Goal: Task Accomplishment & Management: Manage account settings

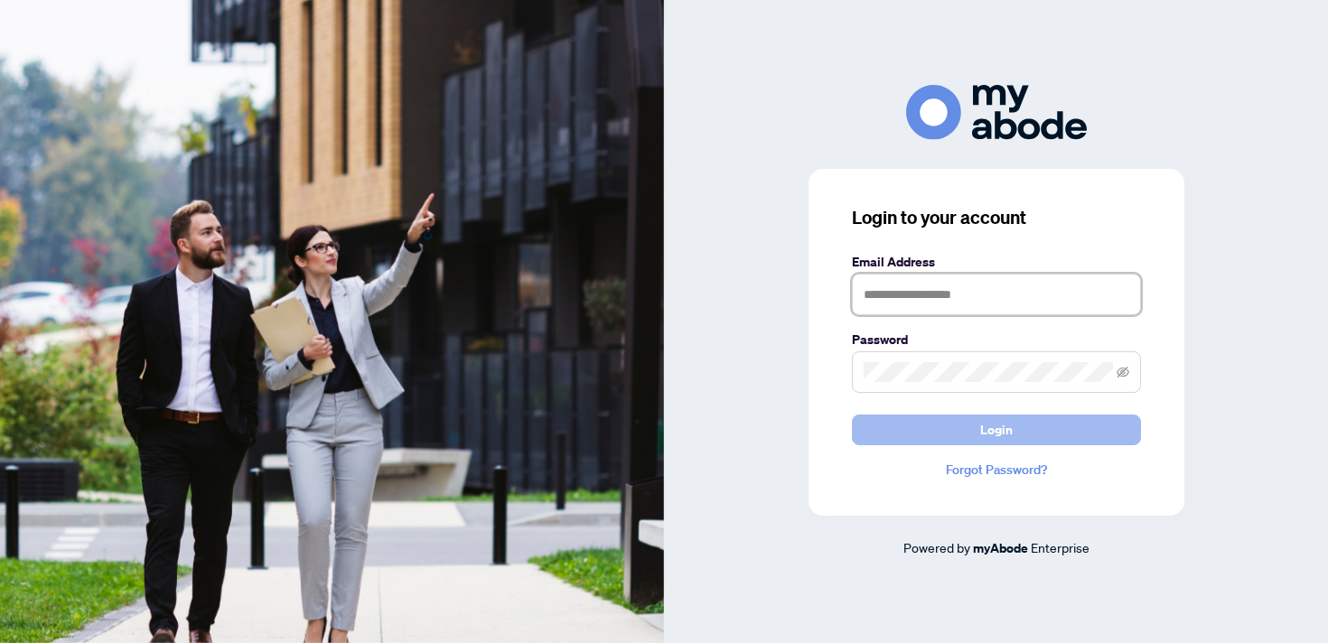
type input "**********"
click at [997, 435] on span "Login" at bounding box center [996, 430] width 33 height 29
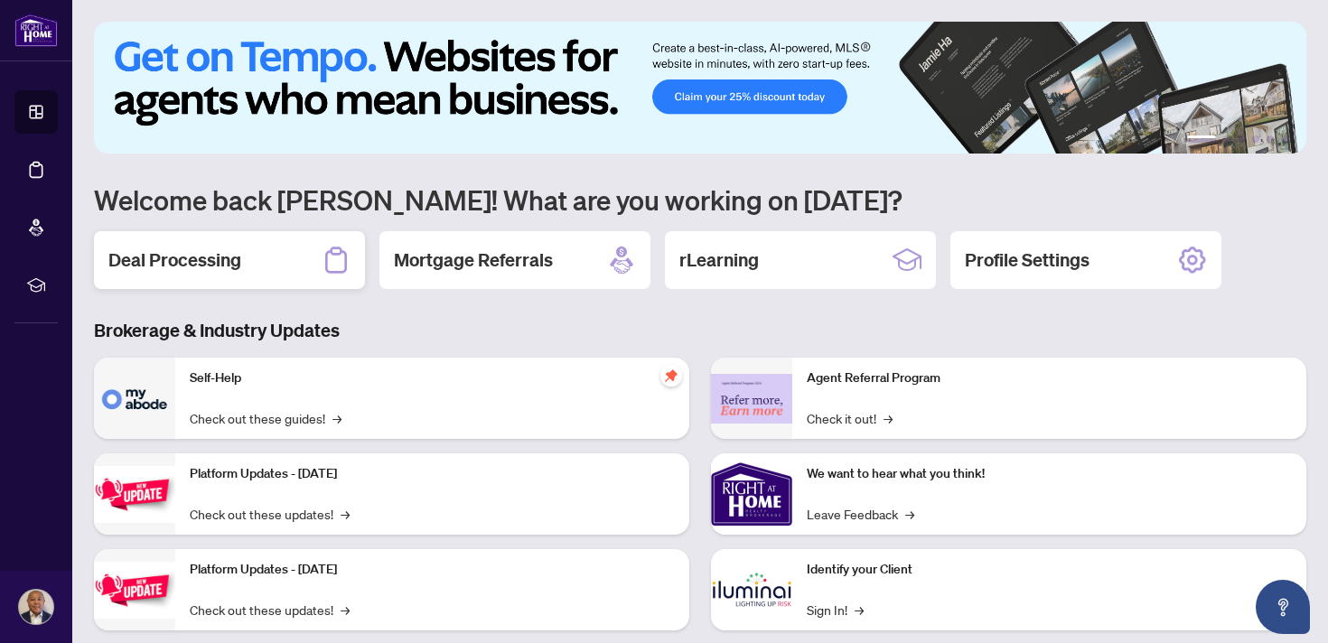
click at [226, 255] on h2 "Deal Processing" at bounding box center [174, 260] width 133 height 25
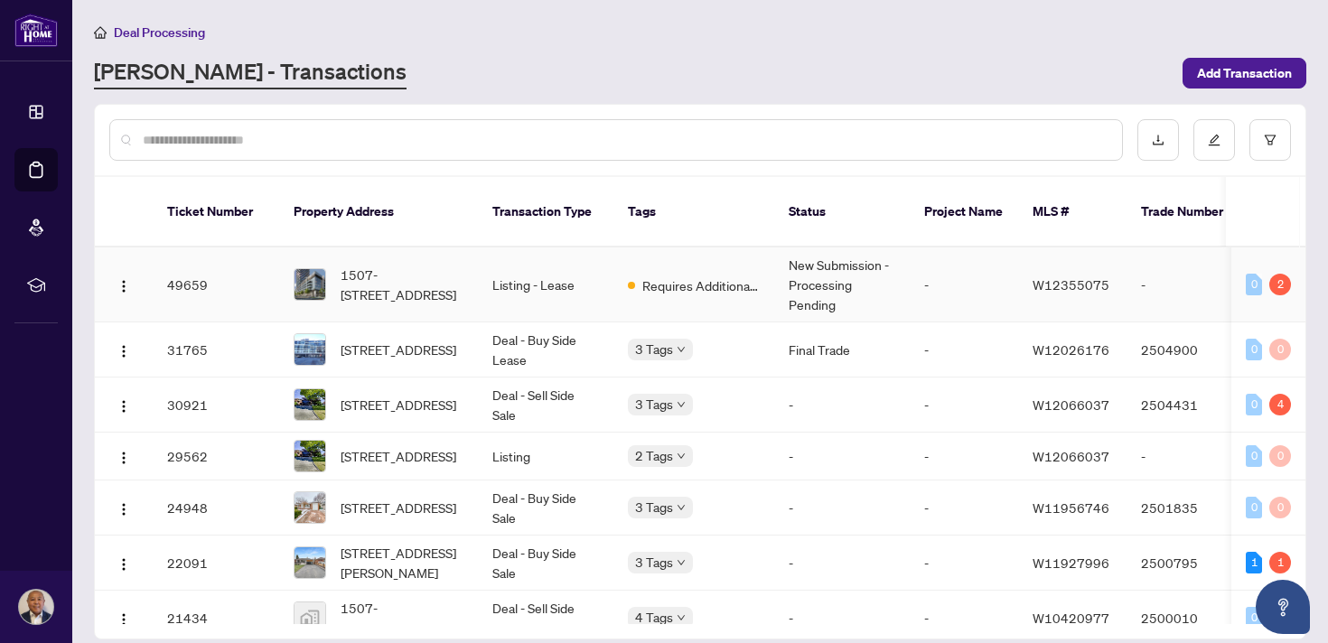
click at [820, 262] on td "New Submission - Processing Pending" at bounding box center [842, 285] width 136 height 75
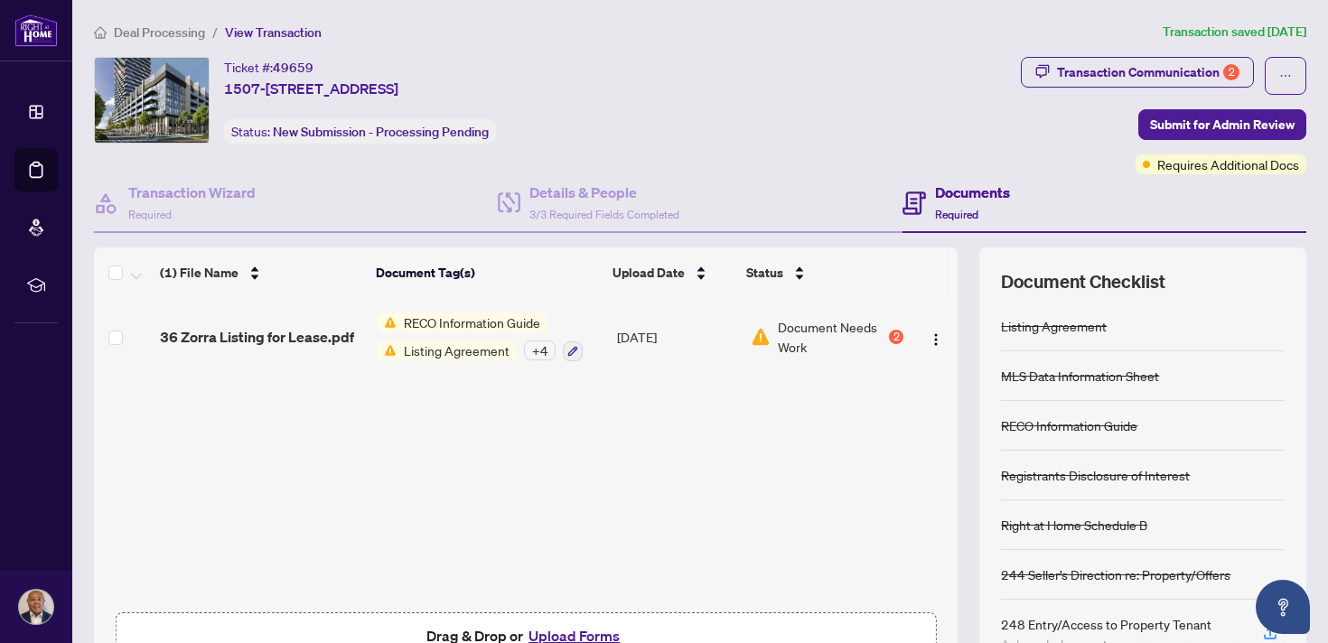
click at [840, 328] on span "Document Needs Work" at bounding box center [832, 337] width 108 height 40
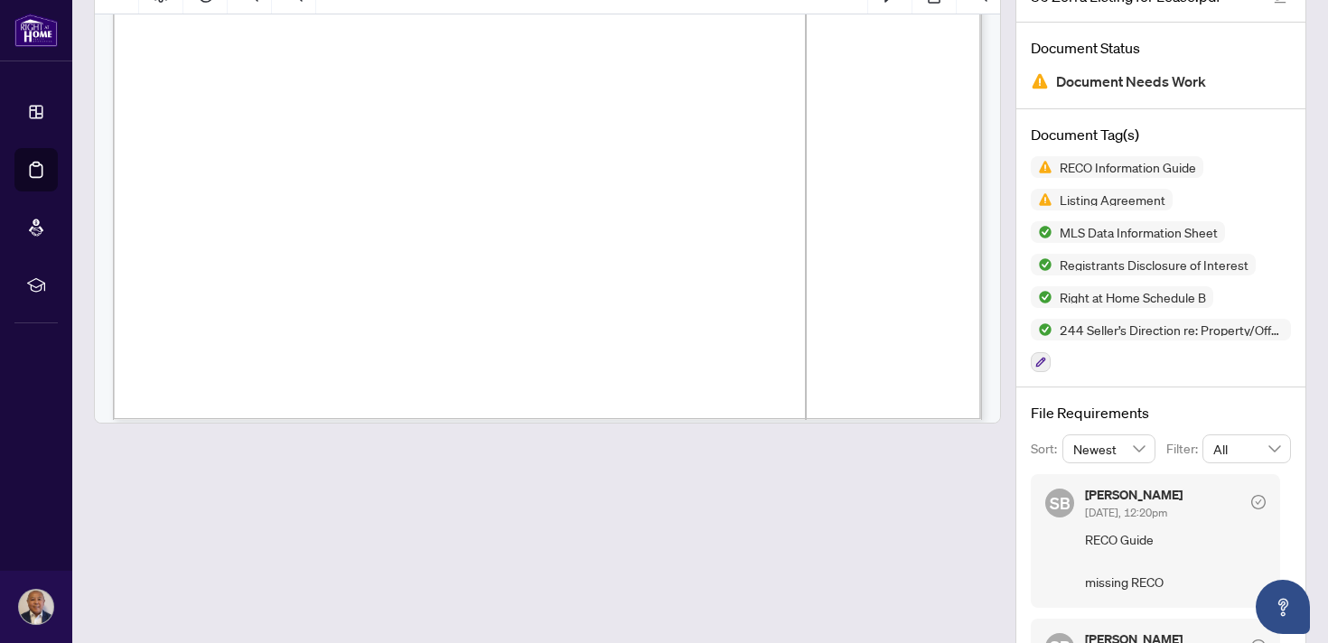
scroll to position [769, 0]
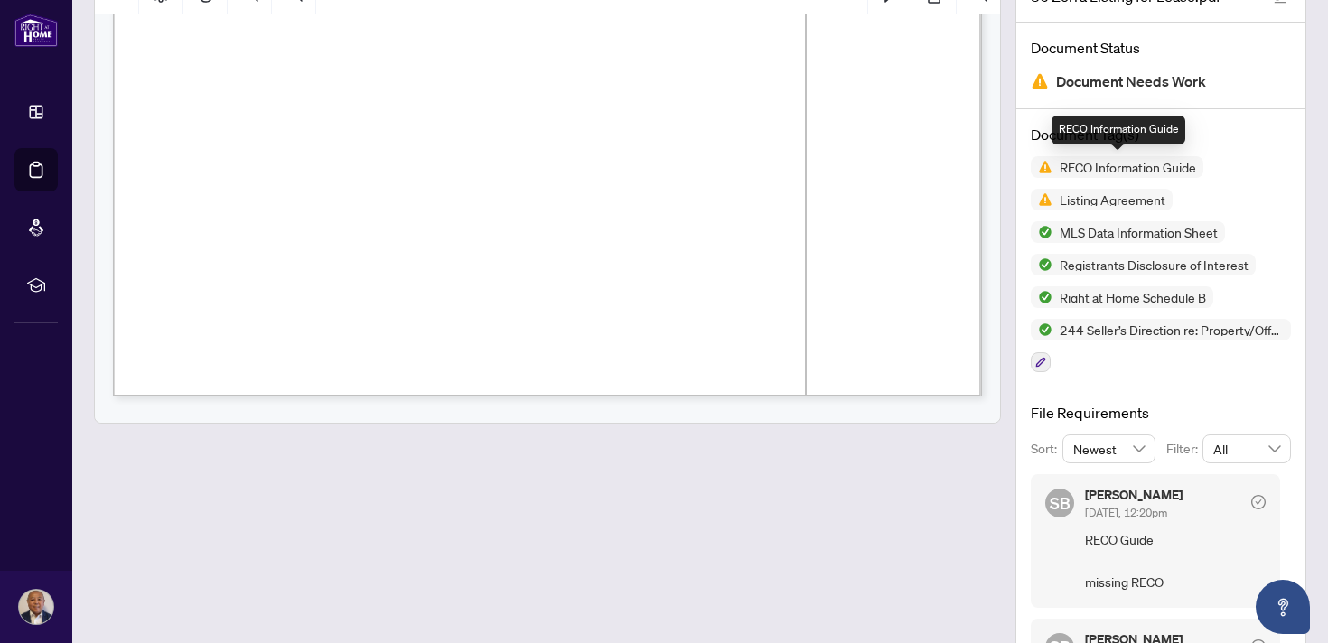
click at [1130, 165] on span "RECO Information Guide" at bounding box center [1127, 167] width 151 height 13
click at [1116, 162] on span "RECO Information Guide" at bounding box center [1127, 167] width 151 height 13
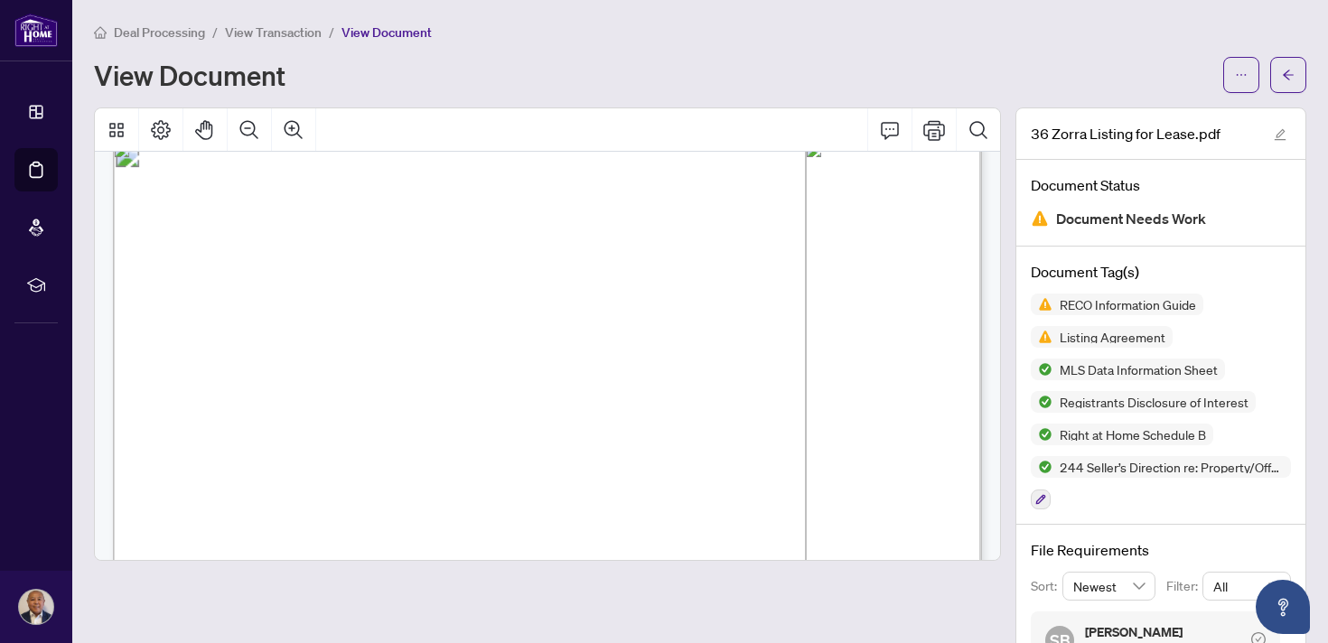
scroll to position [0, 0]
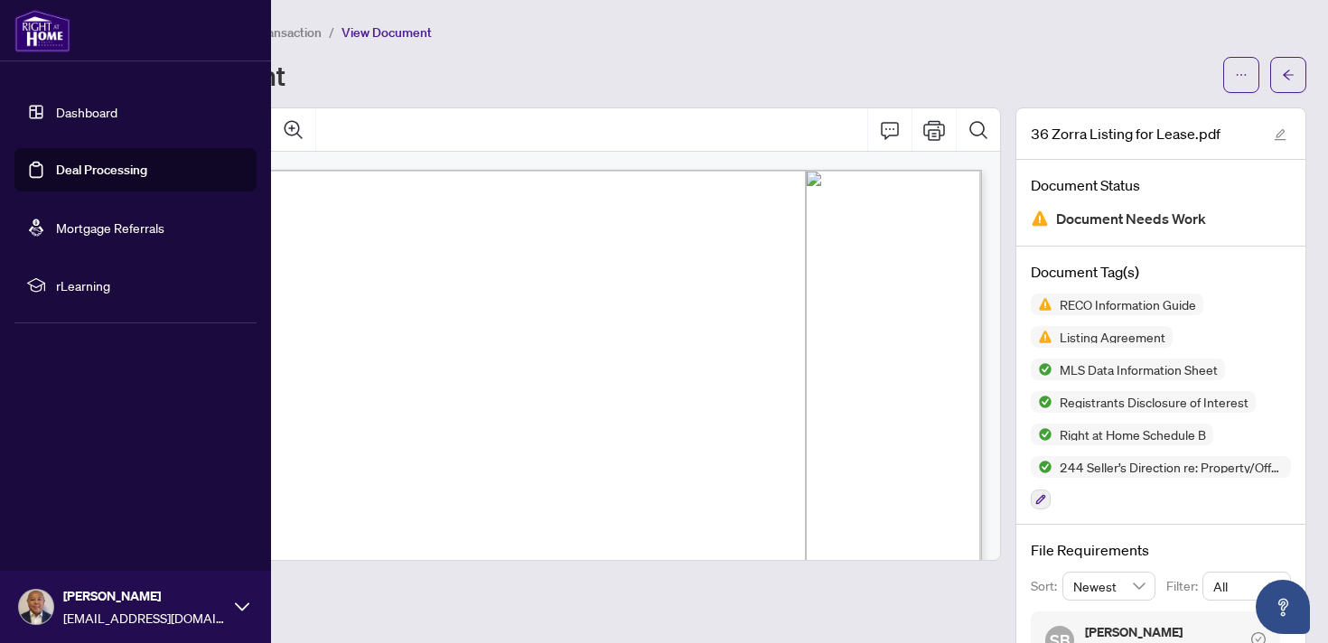
click at [86, 110] on link "Dashboard" at bounding box center [86, 112] width 61 height 16
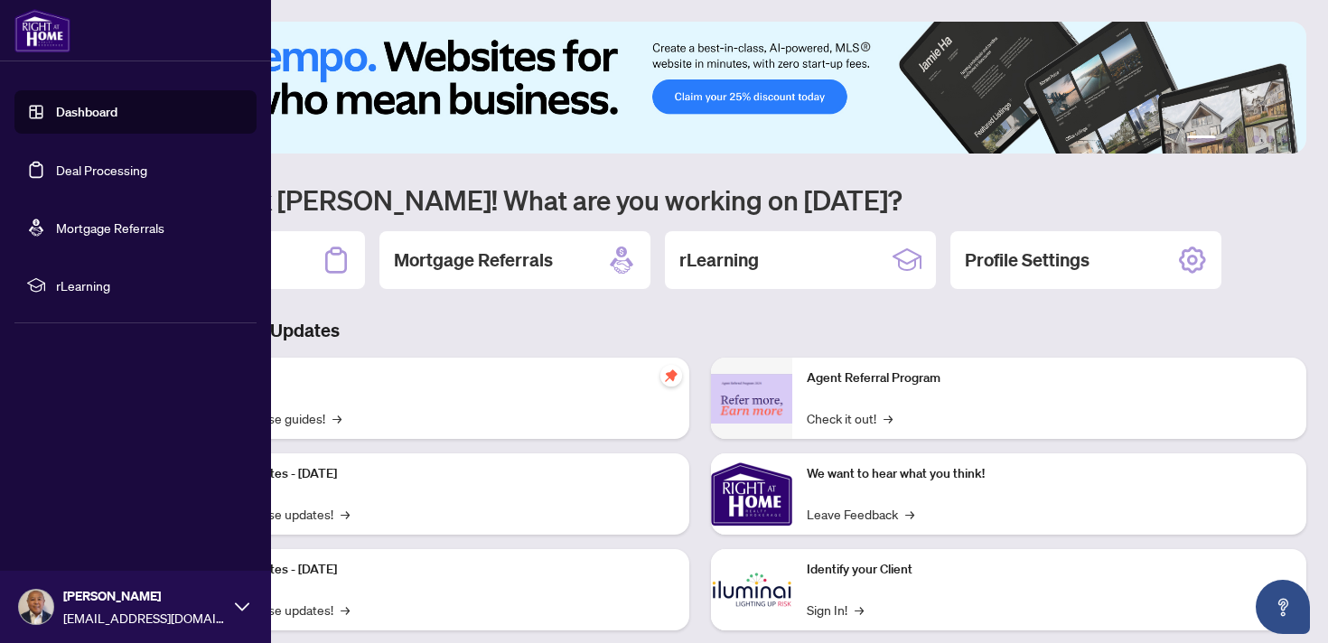
click at [107, 168] on link "Deal Processing" at bounding box center [101, 170] width 91 height 16
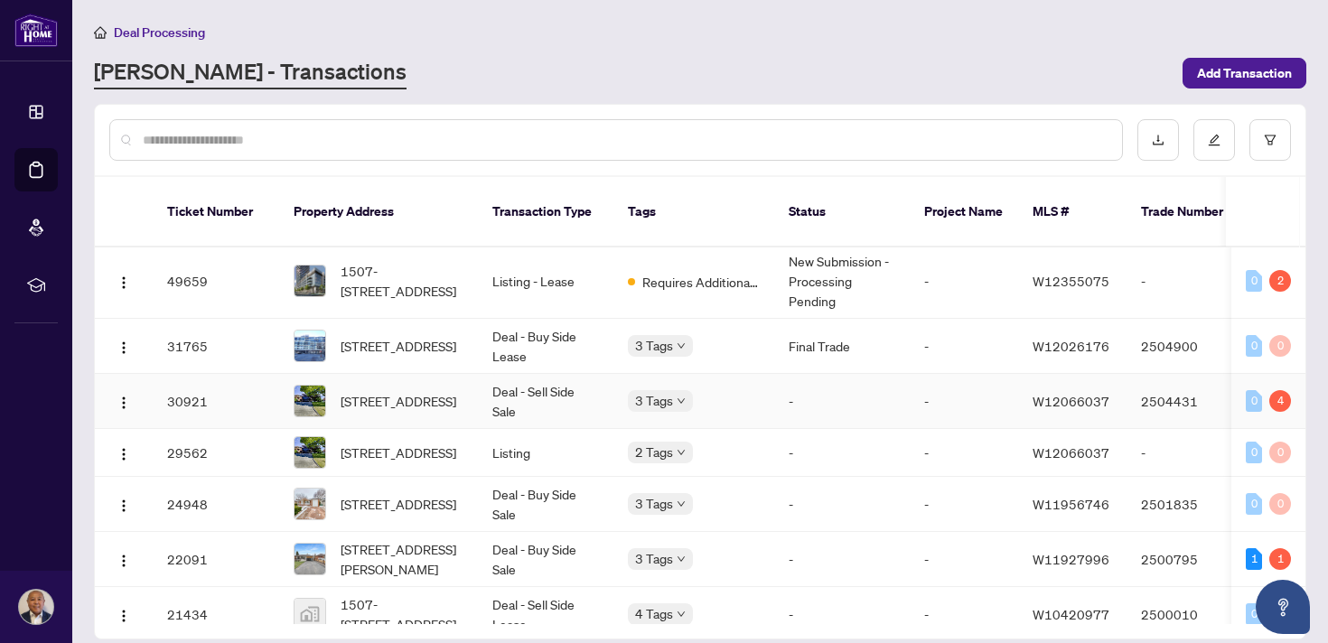
scroll to position [2, 0]
click at [782, 321] on td "Final Trade" at bounding box center [842, 348] width 136 height 55
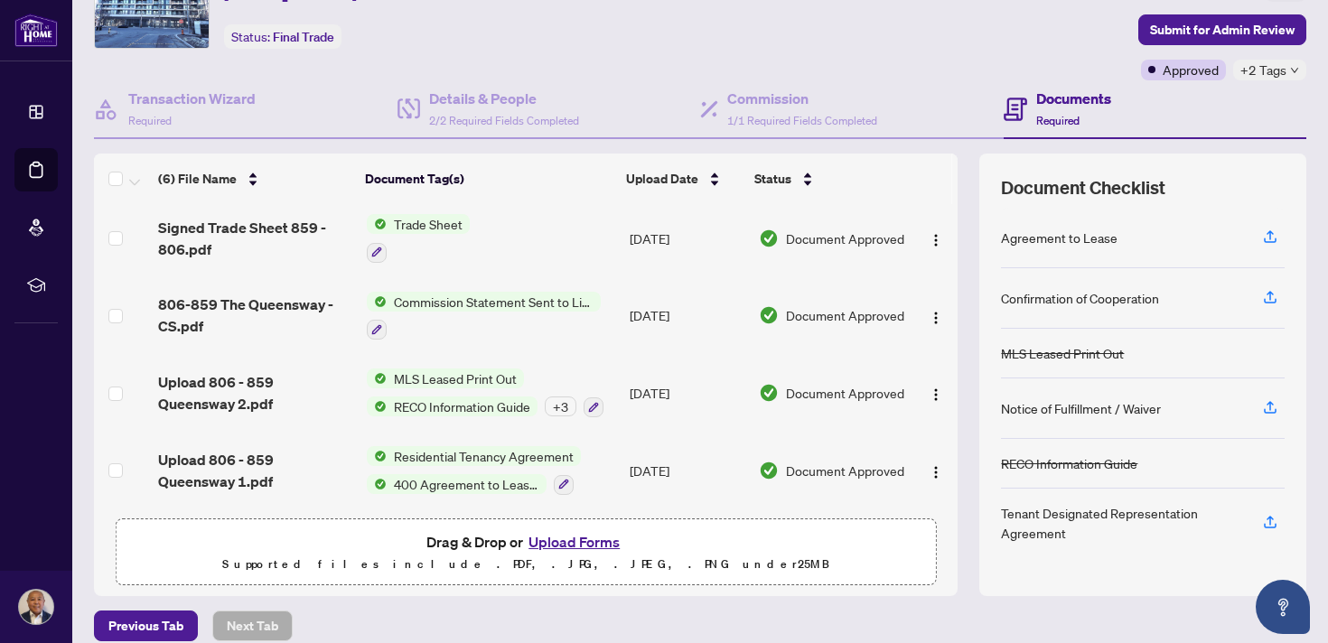
scroll to position [113, 0]
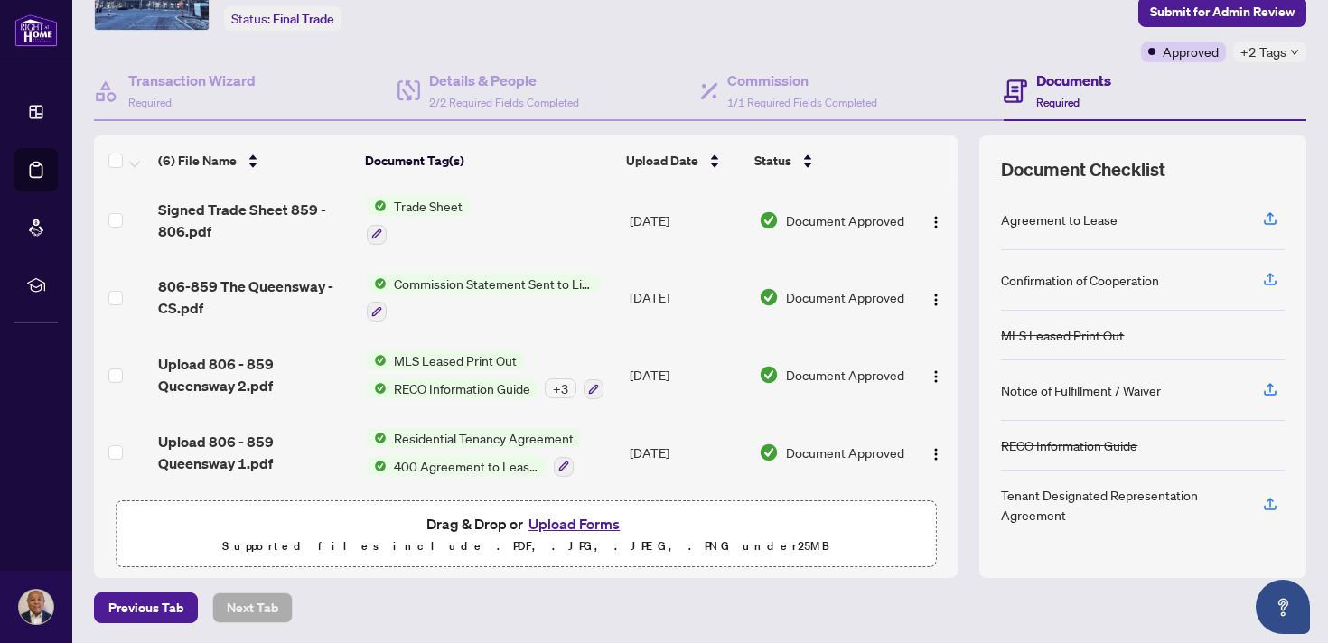
click at [564, 381] on div "+ 3" at bounding box center [561, 389] width 32 height 20
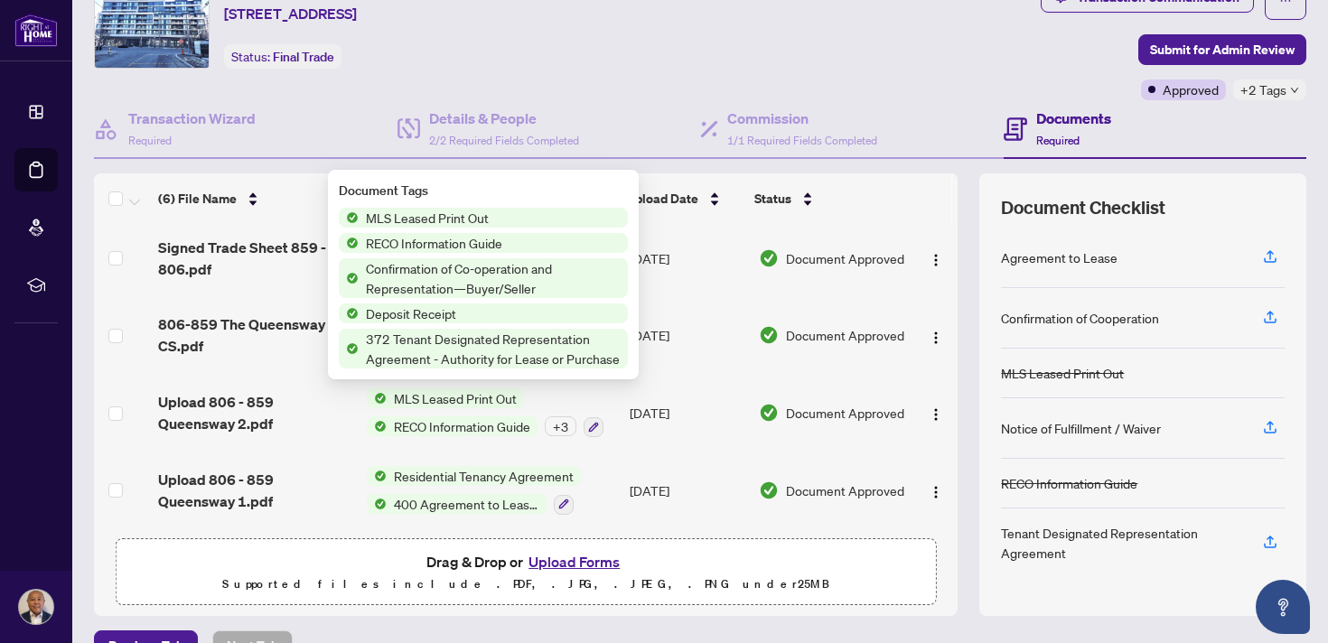
scroll to position [59, 0]
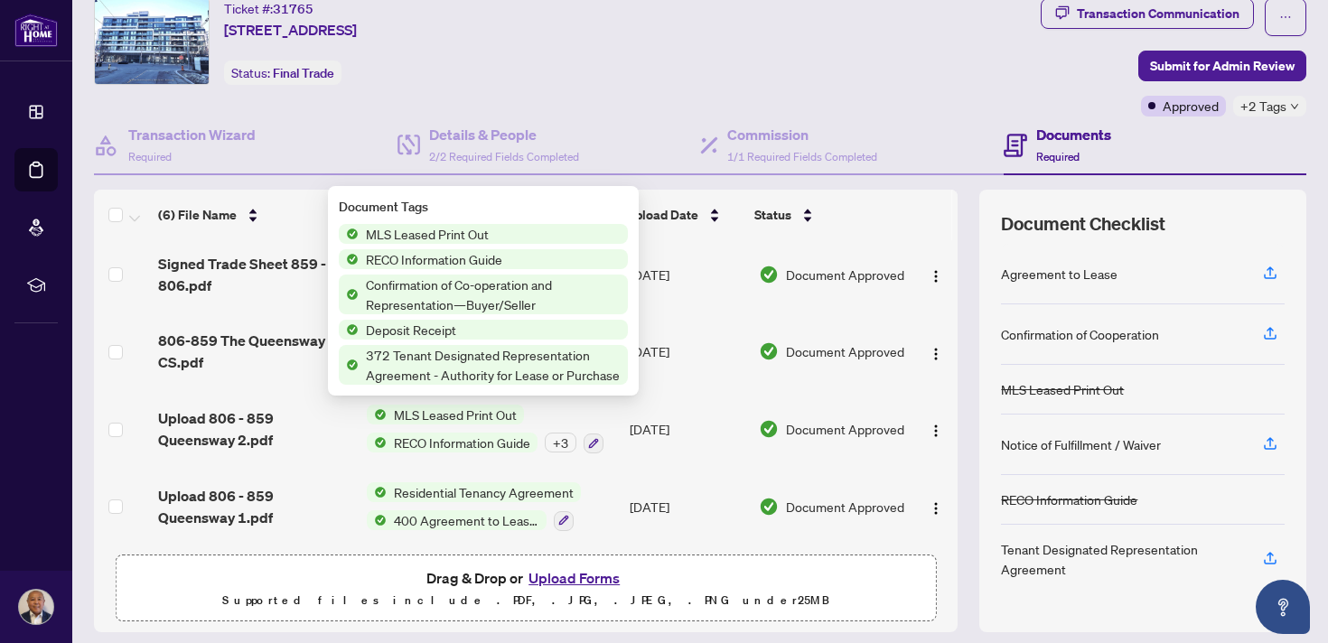
click at [434, 258] on span "RECO Information Guide" at bounding box center [434, 259] width 151 height 20
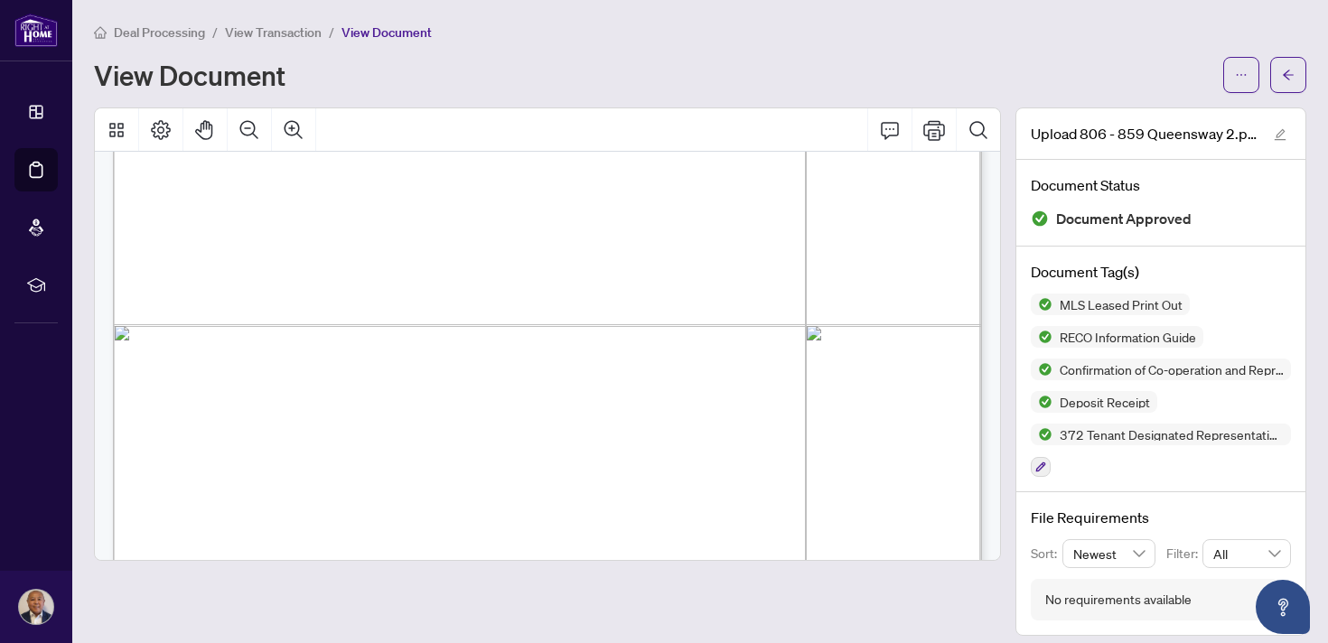
scroll to position [1718, 0]
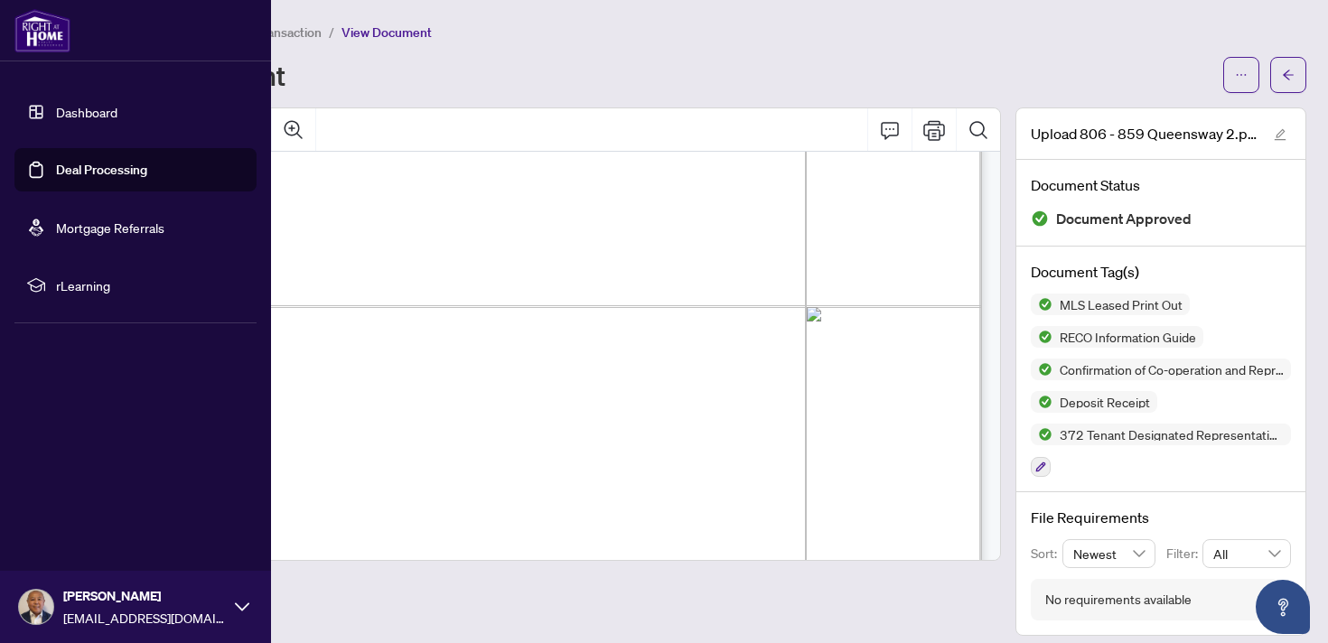
click at [56, 116] on link "Dashboard" at bounding box center [86, 112] width 61 height 16
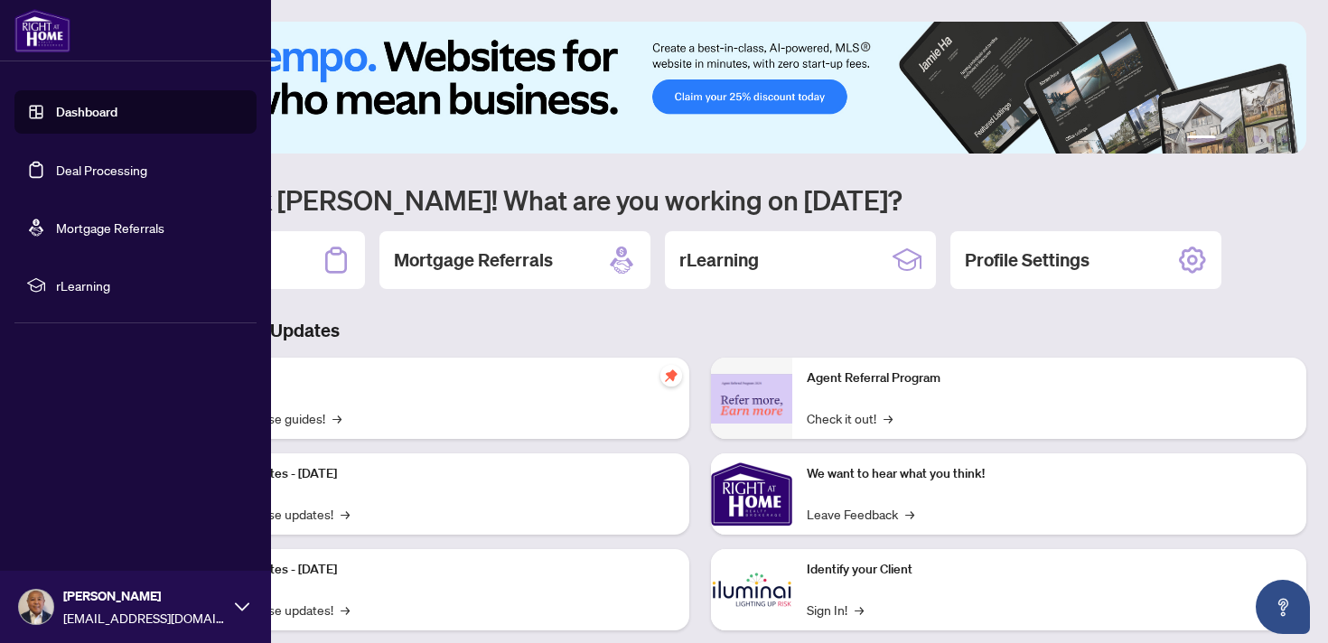
click at [92, 116] on link "Dashboard" at bounding box center [86, 112] width 61 height 16
click at [56, 170] on link "Deal Processing" at bounding box center [101, 170] width 91 height 16
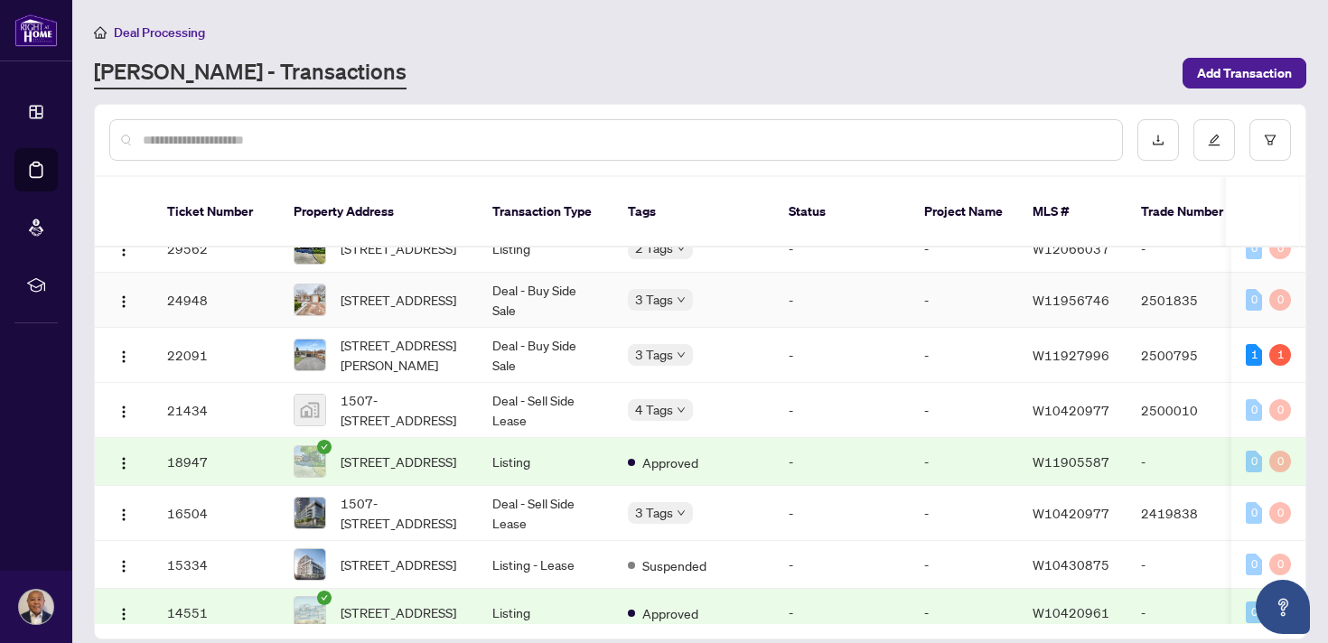
scroll to position [210, 0]
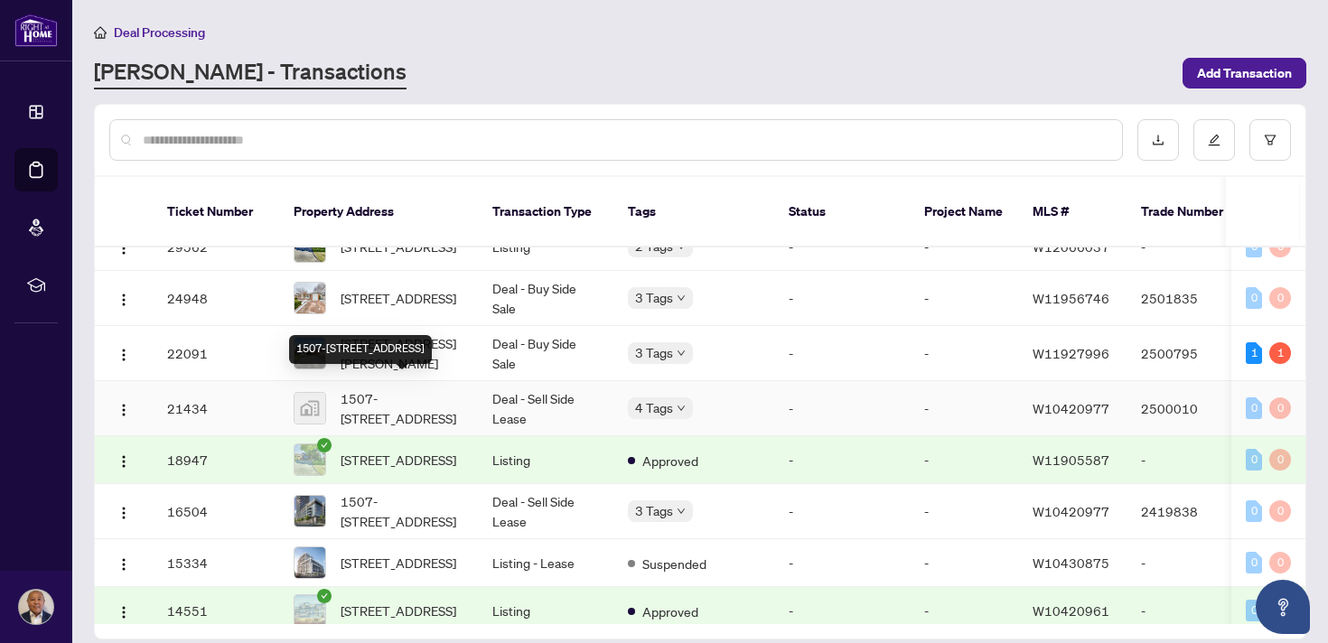
click at [449, 394] on span "1507-36 Zorra St #1507, Etobicoke, ON, Canada" at bounding box center [402, 408] width 123 height 40
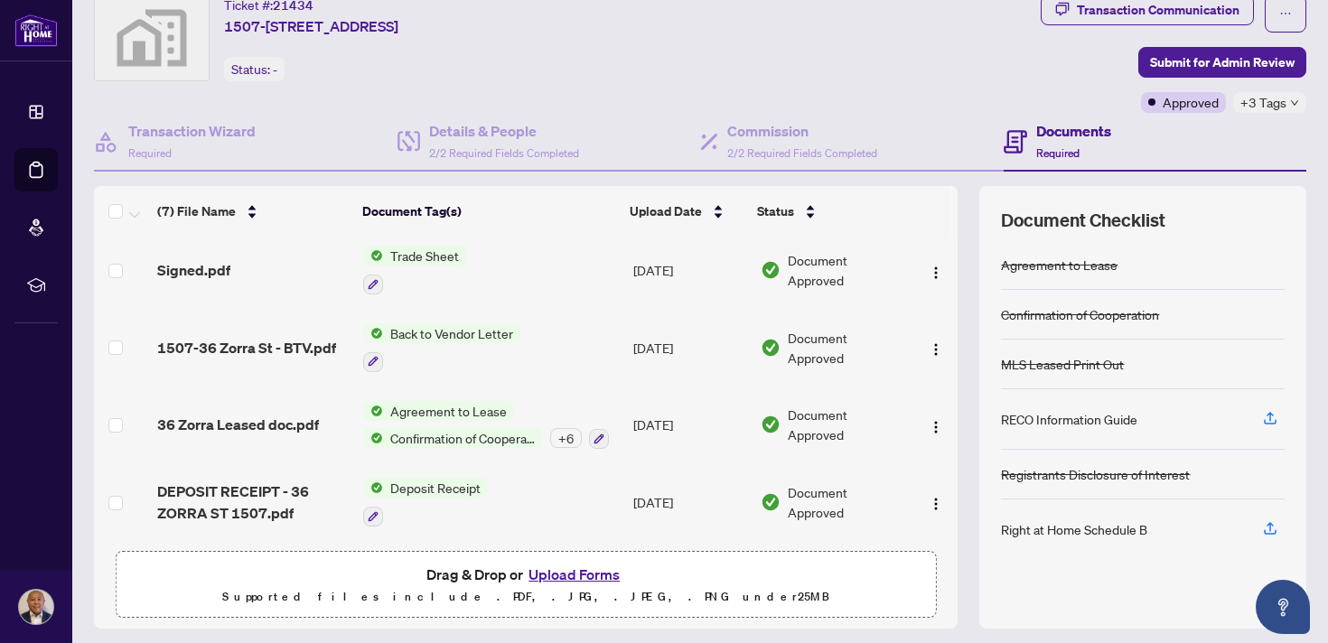
scroll to position [66, 0]
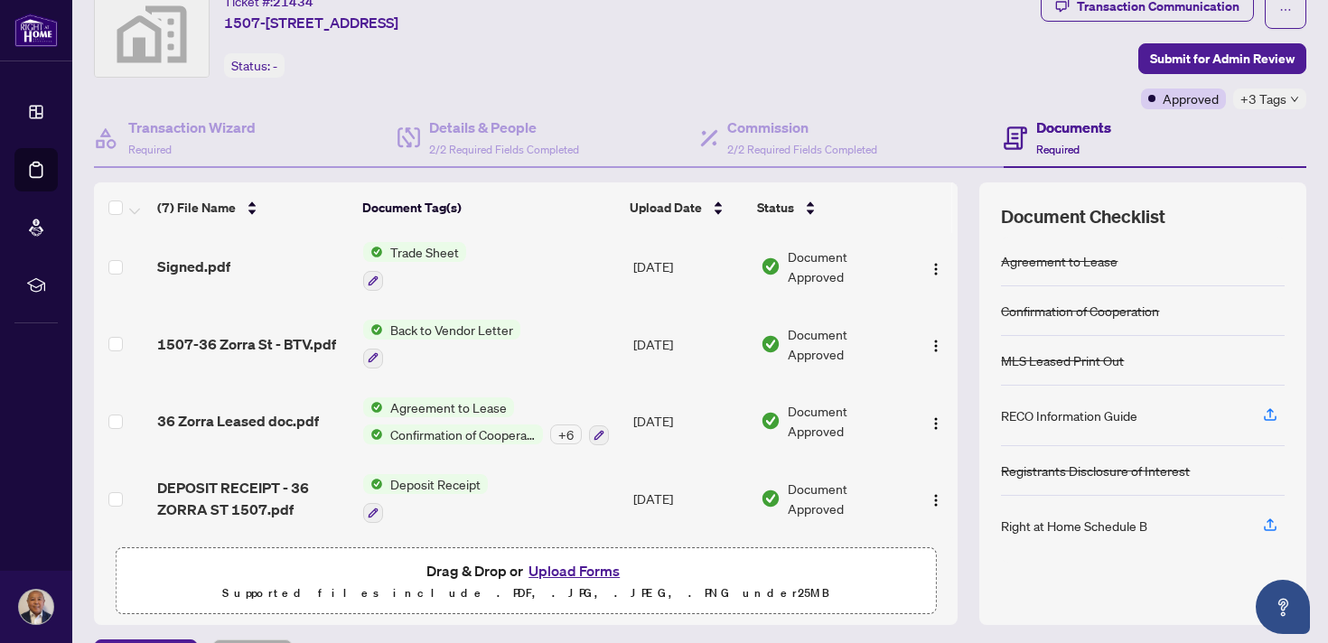
click at [572, 427] on div "+ 6" at bounding box center [566, 435] width 32 height 20
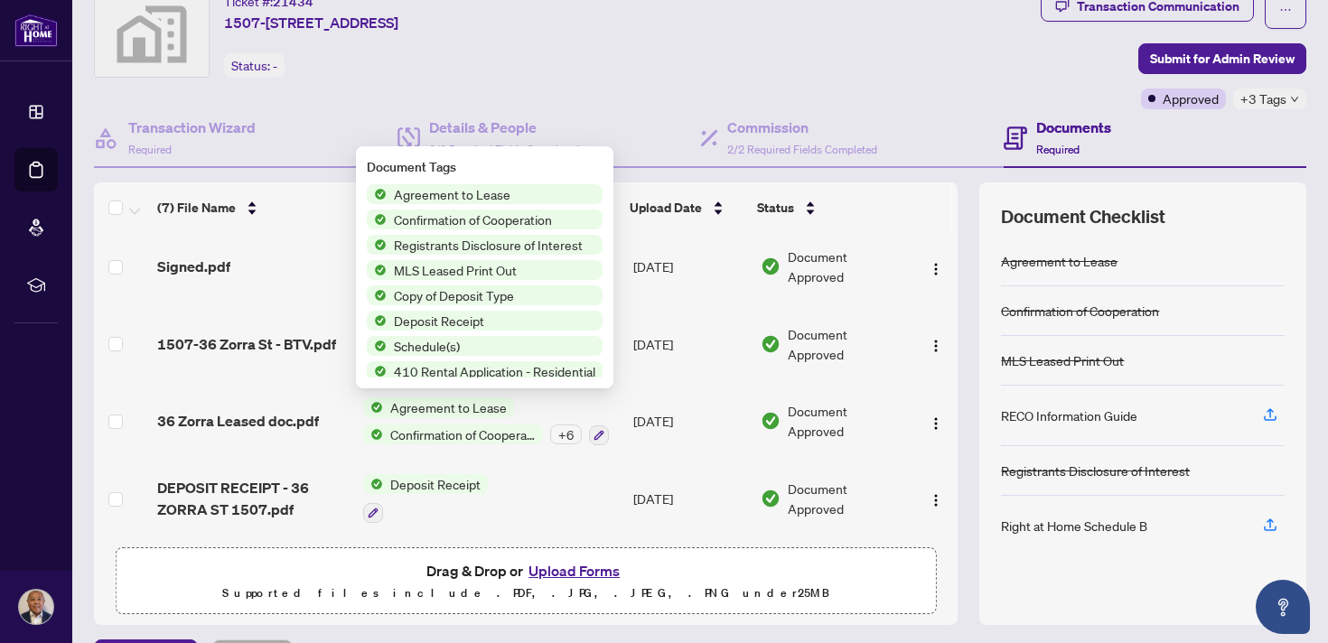
scroll to position [4, 0]
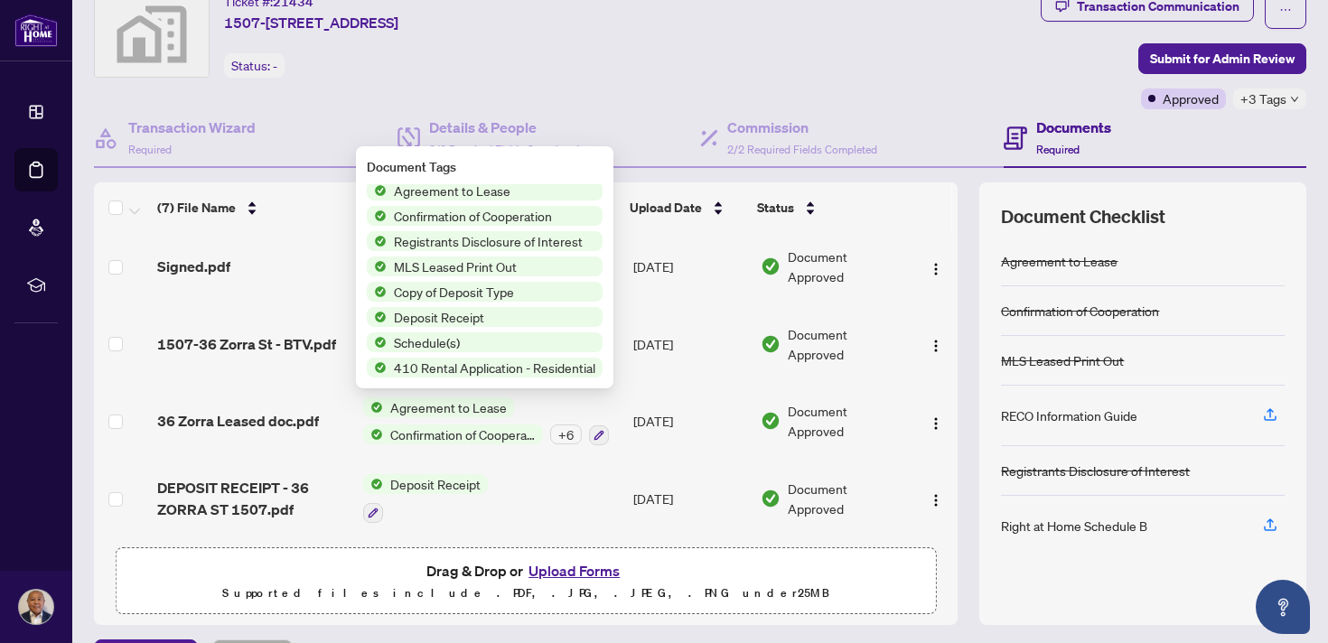
click at [292, 81] on div "Ticket #: 21434 1507-36 Zorra St #1507, Etobicoke, ON, Canada Status: -" at bounding box center [563, 50] width 947 height 118
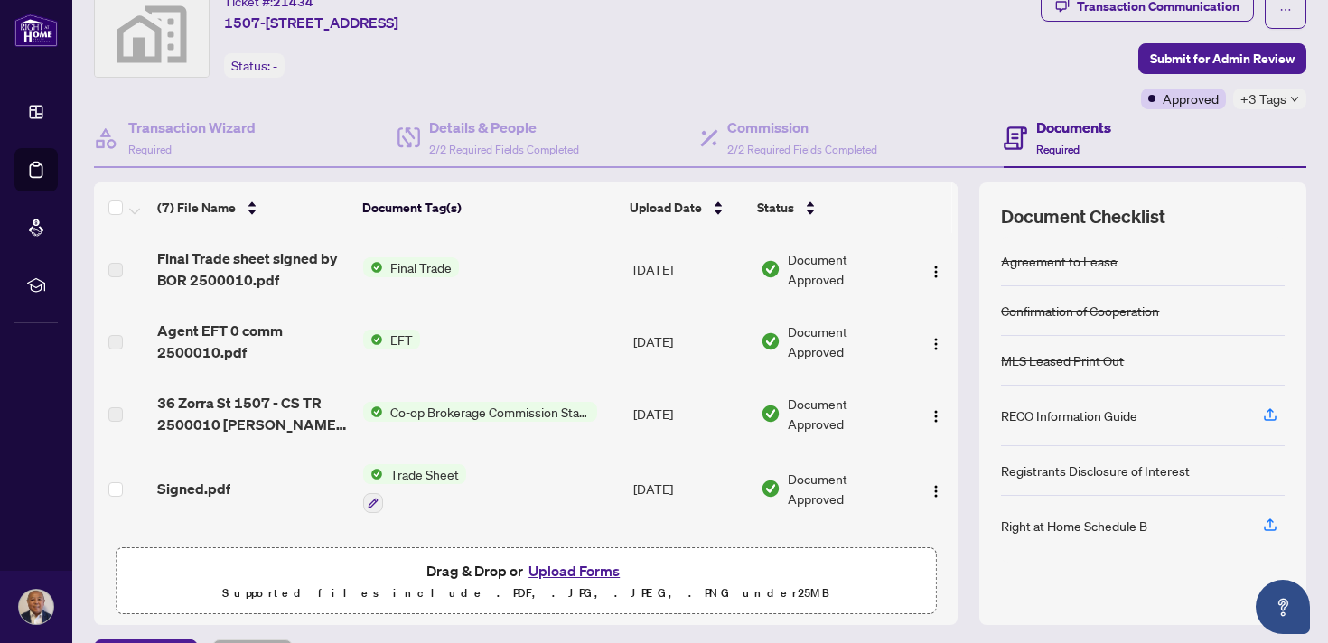
scroll to position [0, 0]
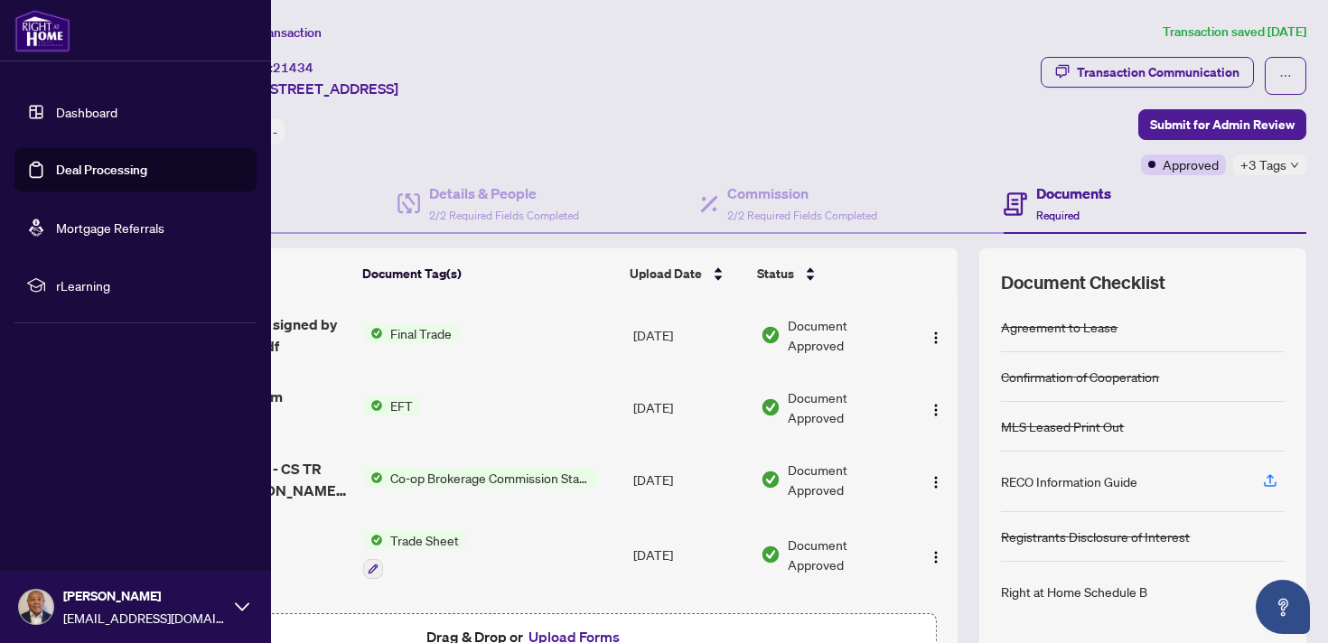
click at [66, 175] on link "Deal Processing" at bounding box center [101, 170] width 91 height 16
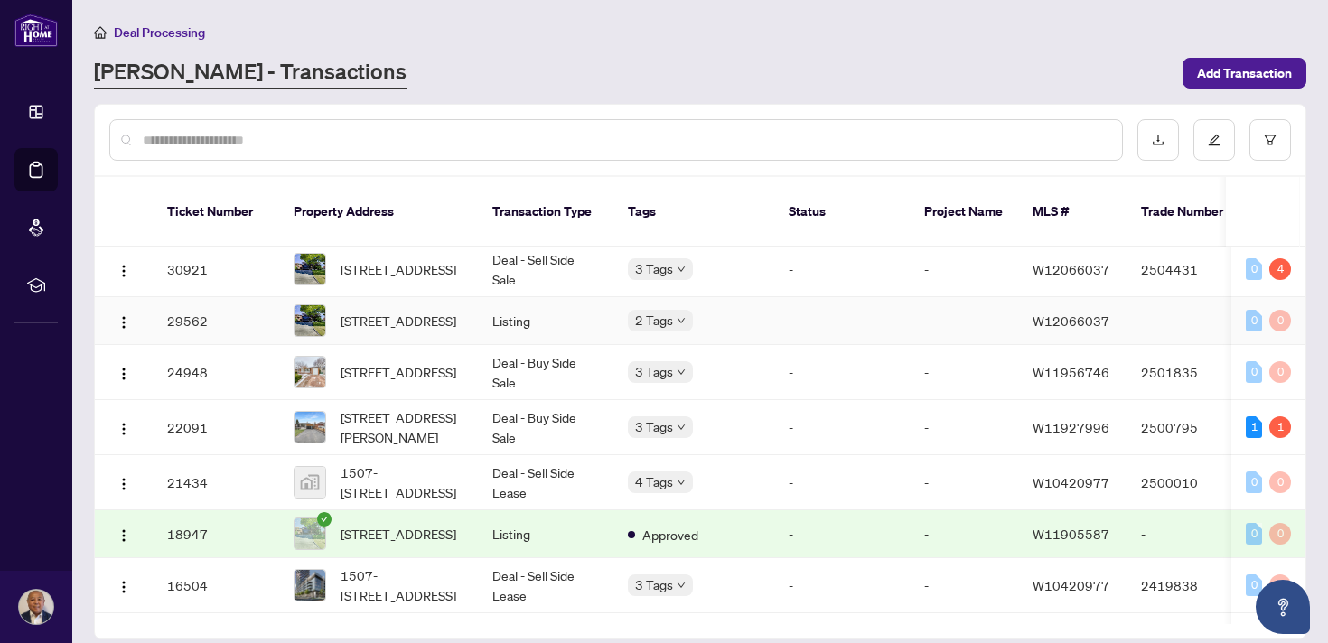
scroll to position [153, 0]
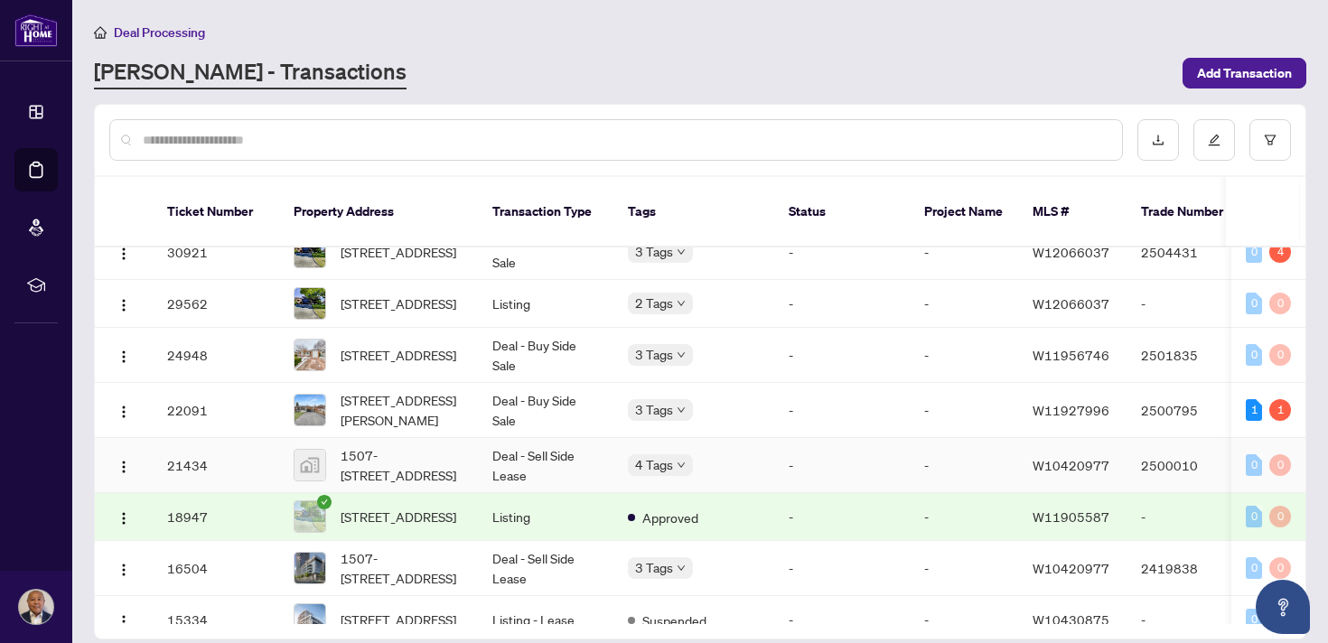
click at [582, 459] on td "Deal - Sell Side Lease" at bounding box center [546, 465] width 136 height 55
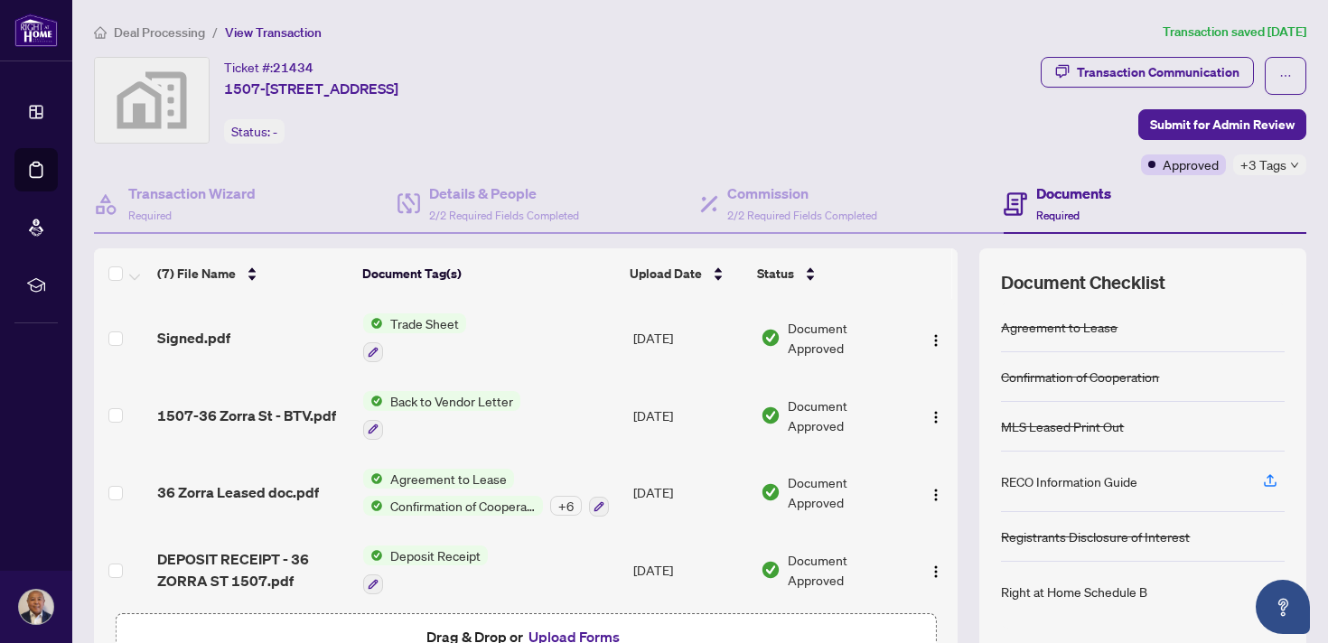
scroll to position [224, 0]
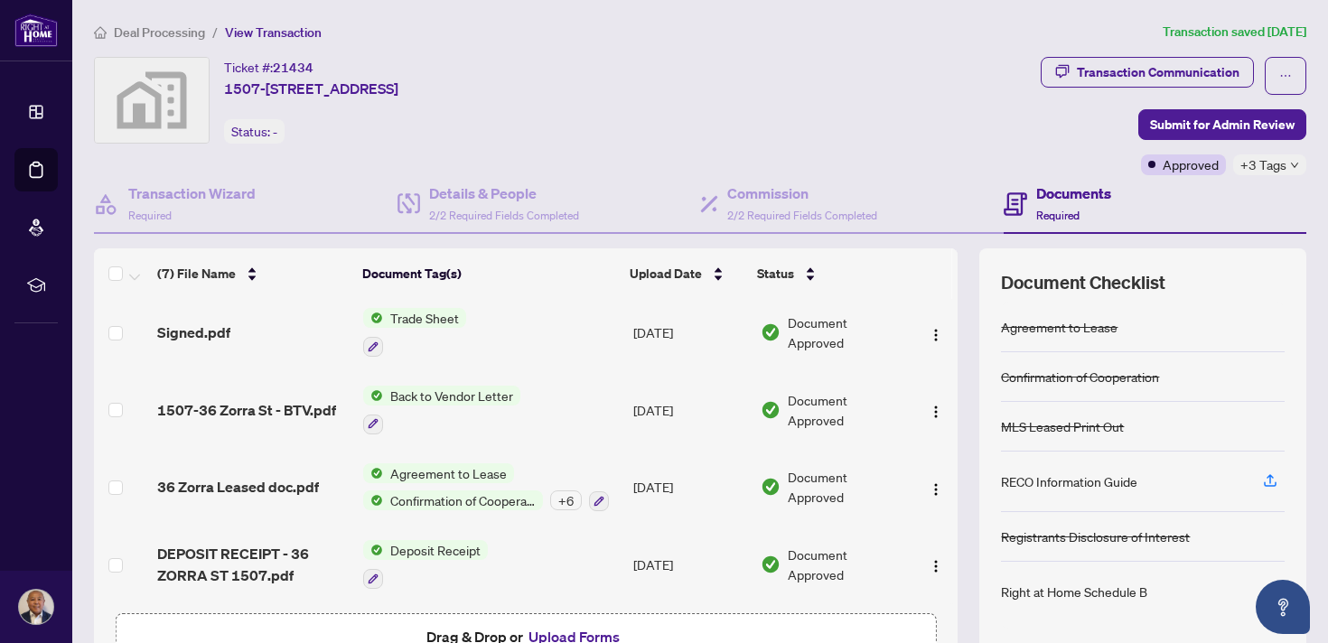
click at [566, 491] on div "+ 6" at bounding box center [566, 501] width 32 height 20
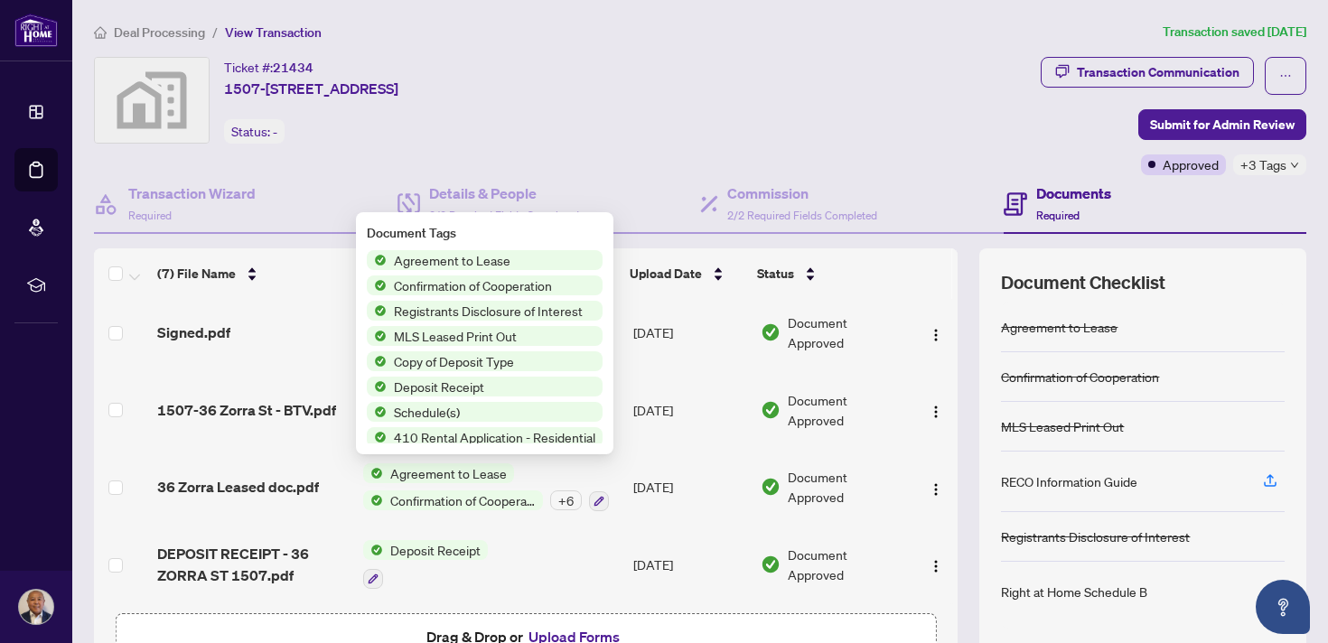
click at [691, 96] on div "Ticket #: 21434 1507-36 Zorra St #1507, Etobicoke, ON, Canada Status: -" at bounding box center [564, 100] width 940 height 87
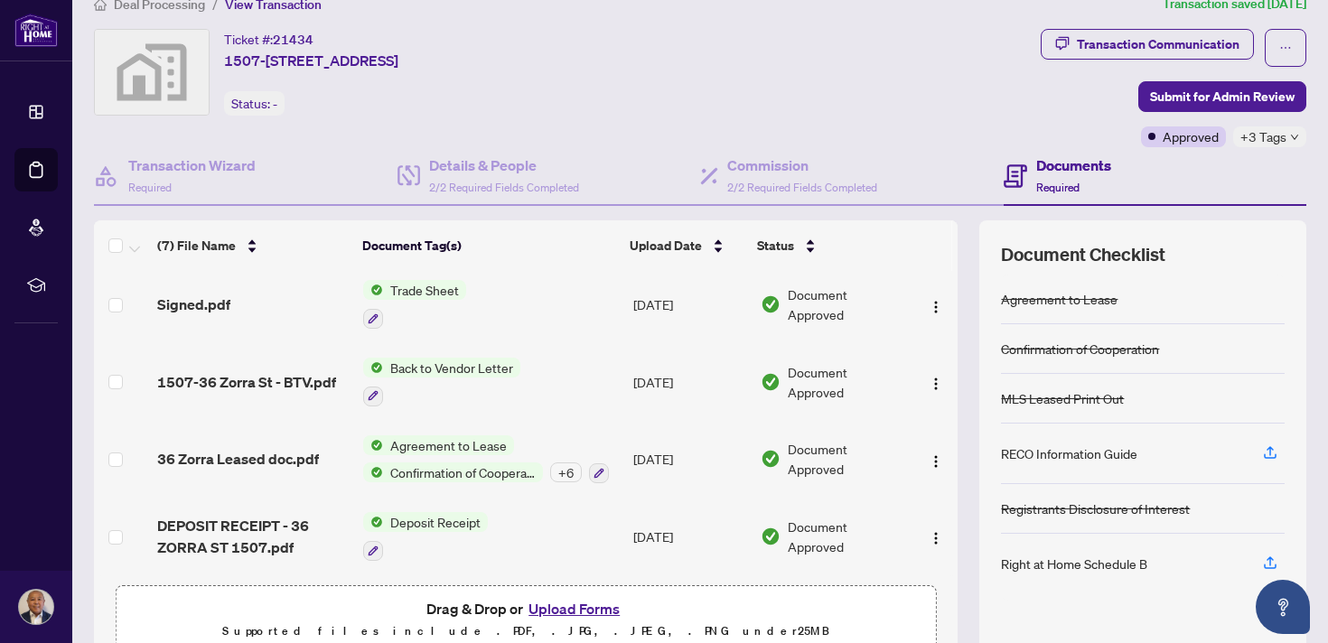
scroll to position [0, 0]
